Goal: Information Seeking & Learning: Learn about a topic

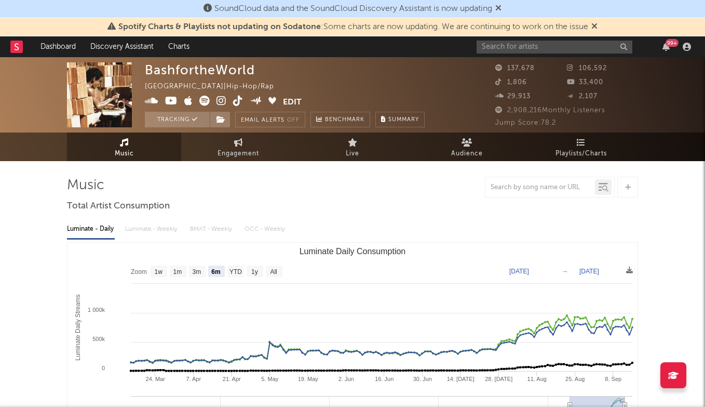
select select "6m"
click at [525, 45] on input "text" at bounding box center [555, 47] width 156 height 13
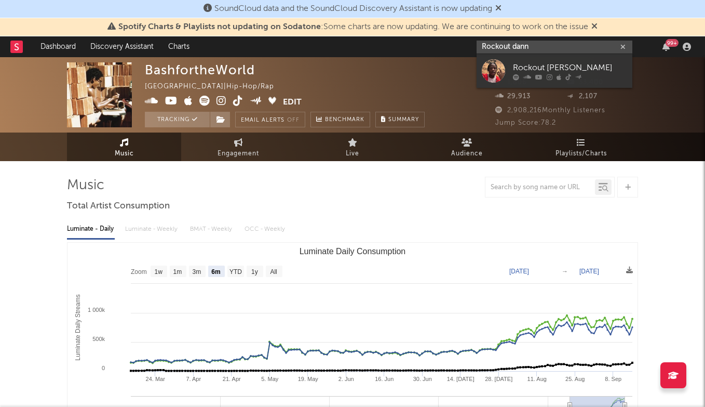
type input "Rockout dann"
click at [560, 71] on div "Rockout [PERSON_NAME]" at bounding box center [570, 67] width 114 height 12
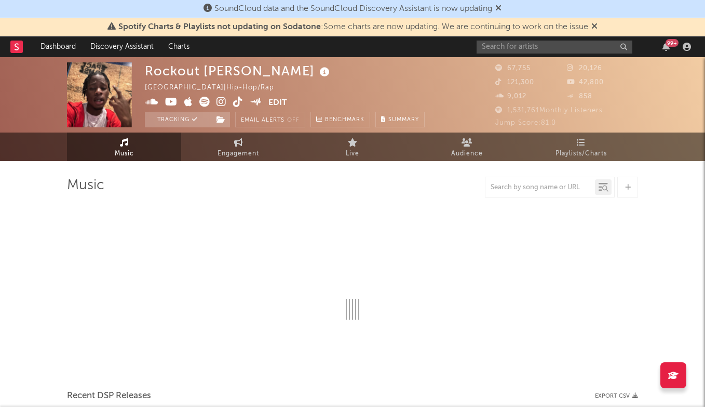
select select "6m"
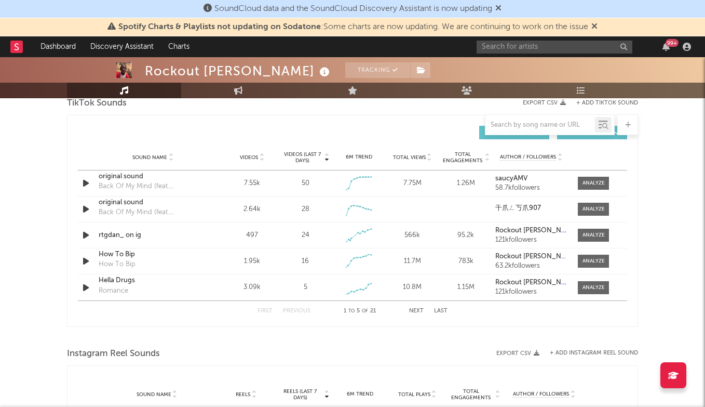
scroll to position [716, 0]
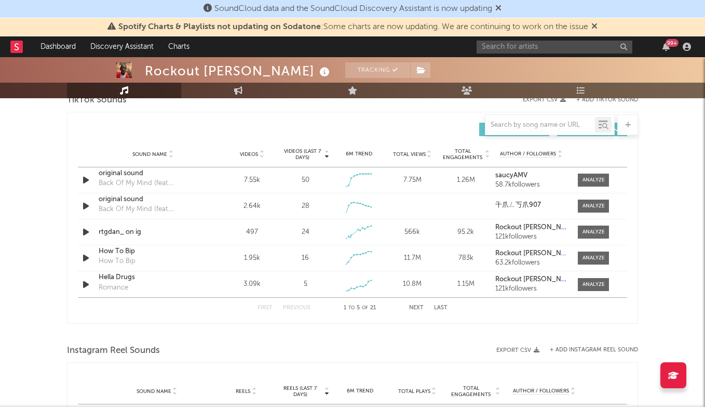
click at [251, 157] on div "Videos" at bounding box center [252, 154] width 48 height 8
click at [169, 175] on div "Back Of My Mind (feat. [PERSON_NAME])" at bounding box center [153, 173] width 109 height 10
